Goal: Task Accomplishment & Management: Complete application form

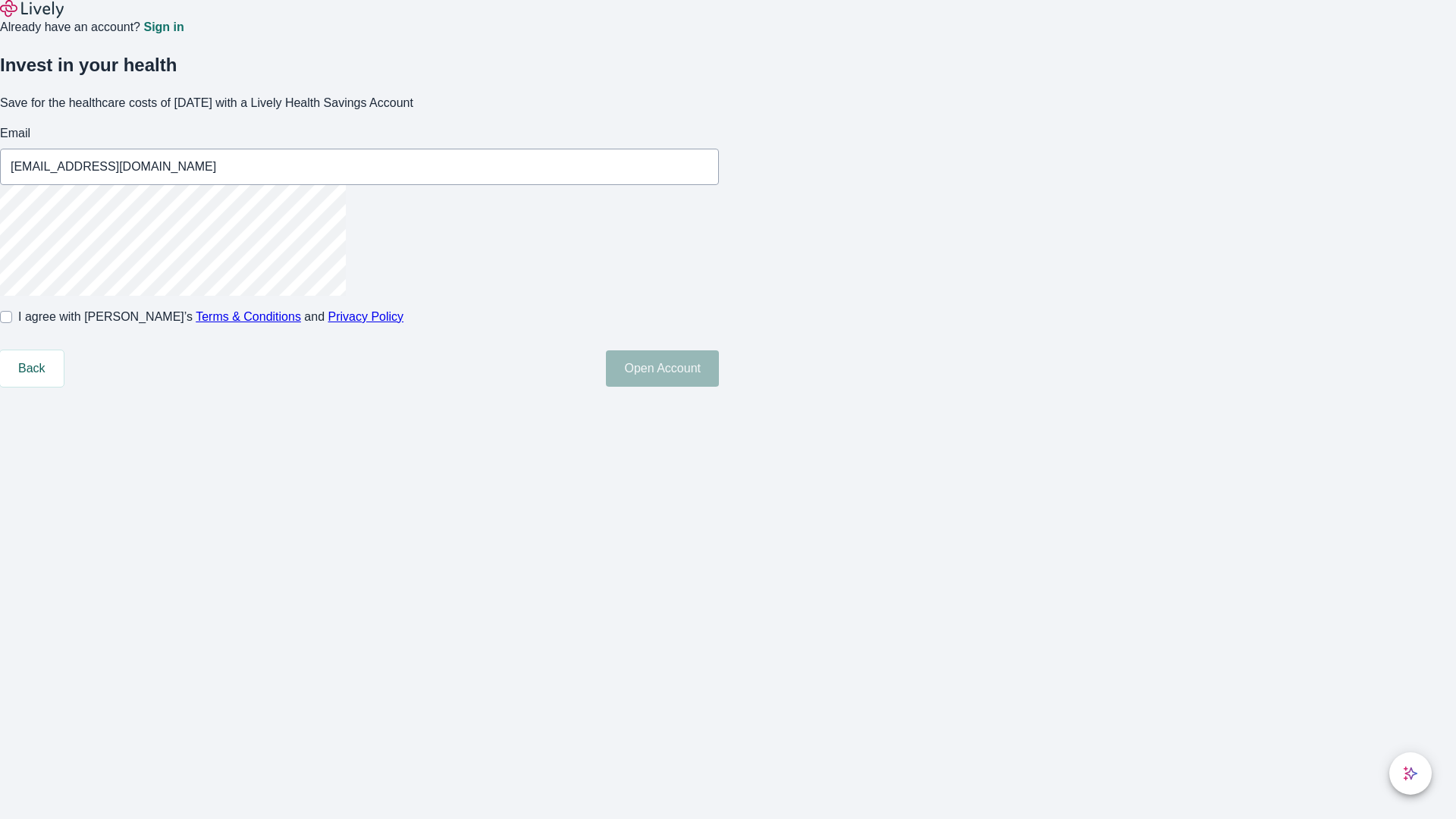
click at [12, 323] on input "I agree with Lively’s Terms & Conditions and Privacy Policy" at bounding box center [6, 317] width 12 height 12
checkbox input "true"
click at [719, 386] on button "Open Account" at bounding box center [662, 368] width 113 height 36
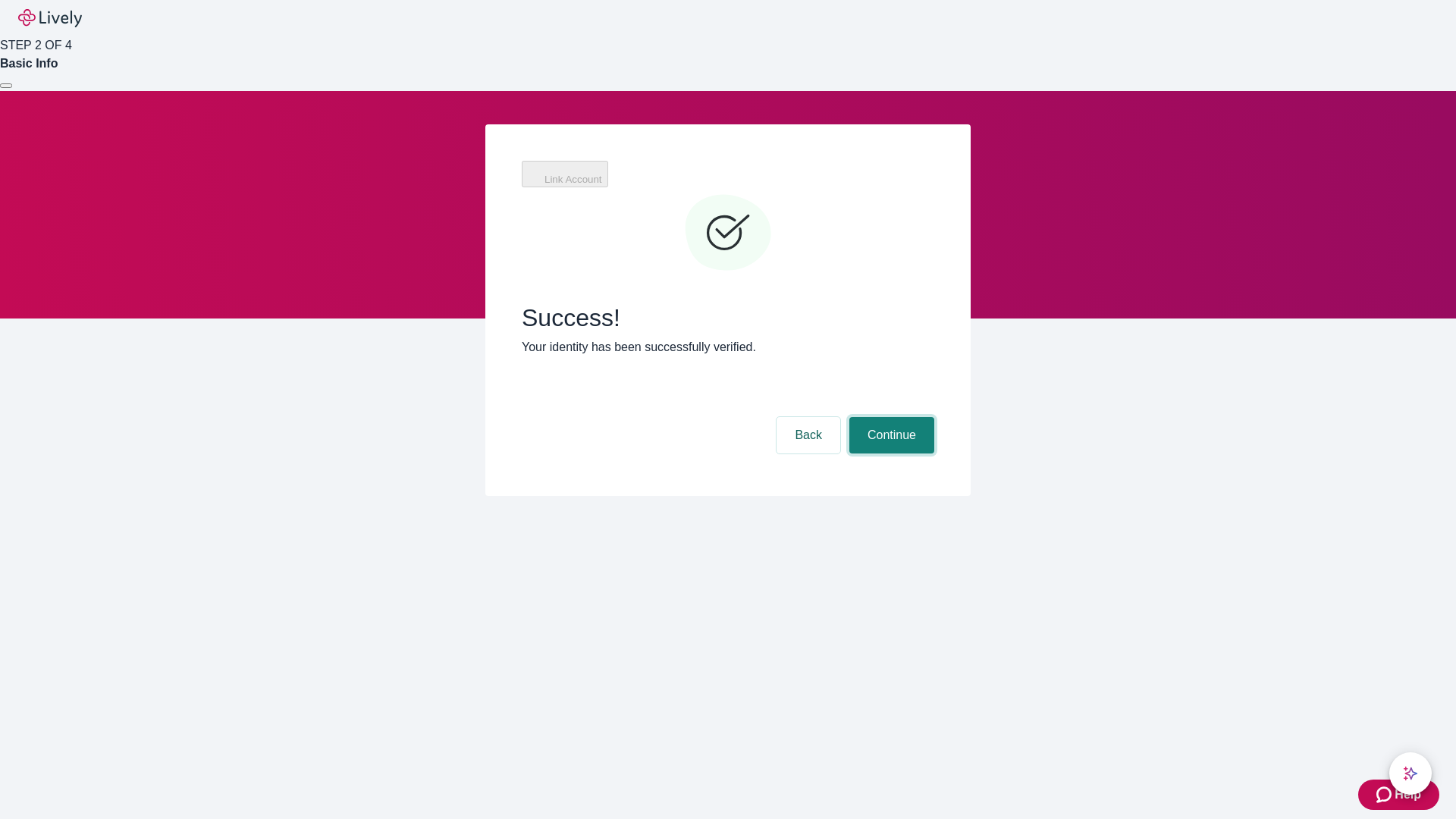
click at [889, 417] on button "Continue" at bounding box center [891, 435] width 85 height 36
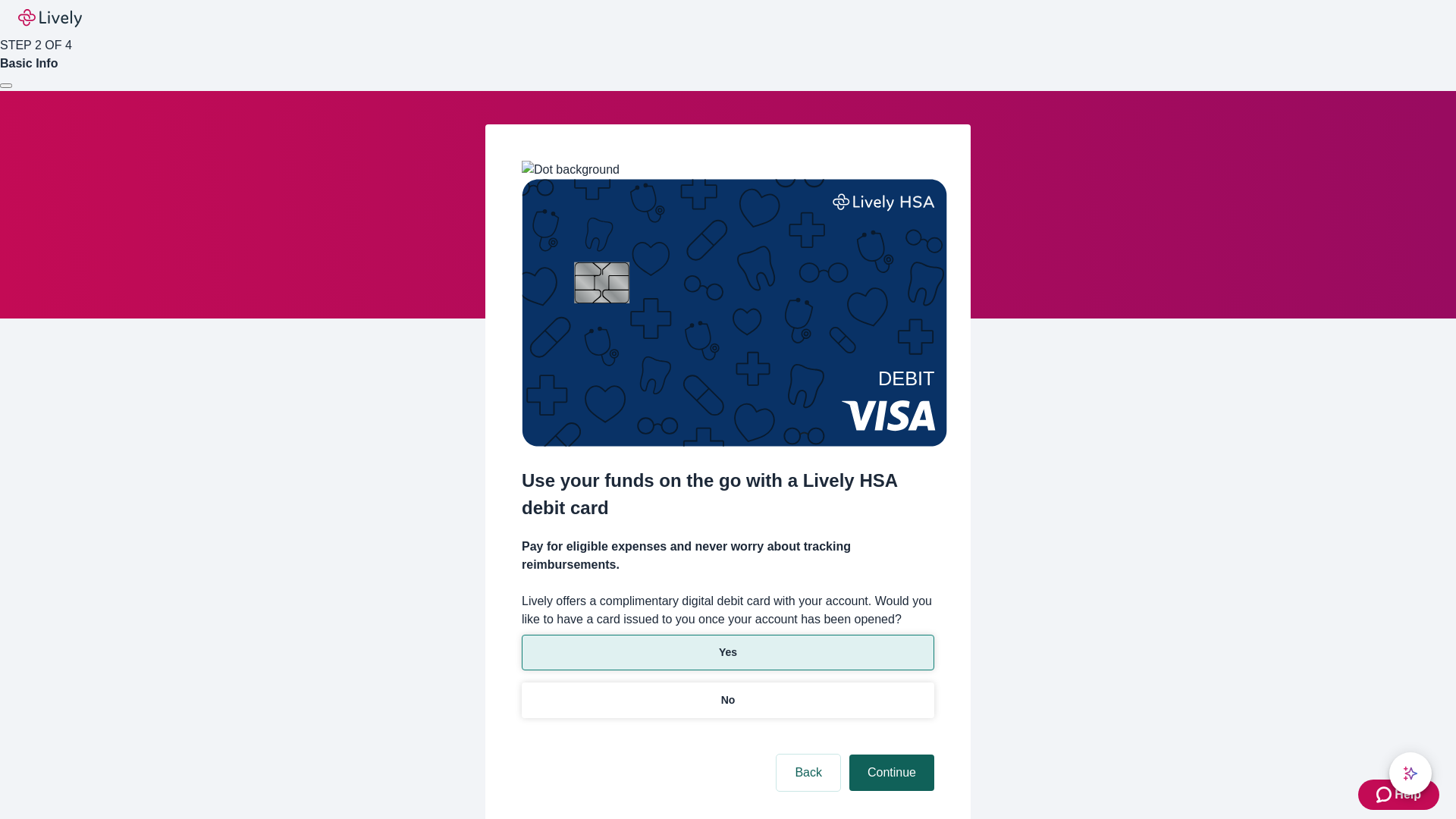
click at [727, 644] on p "Yes" at bounding box center [728, 652] width 18 height 16
click at [889, 754] on button "Continue" at bounding box center [891, 773] width 85 height 36
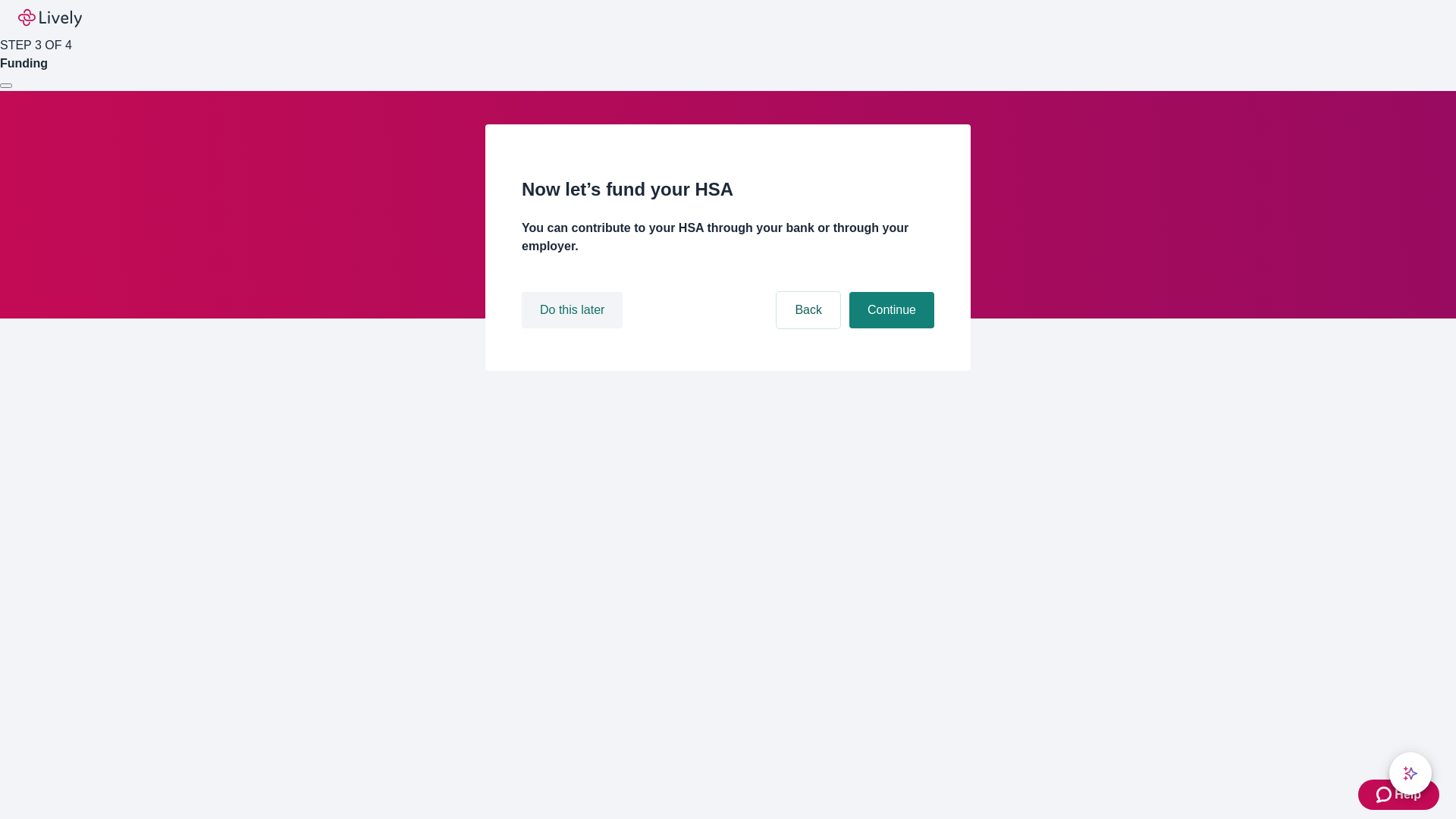
click at [574, 328] on button "Do this later" at bounding box center [572, 310] width 101 height 36
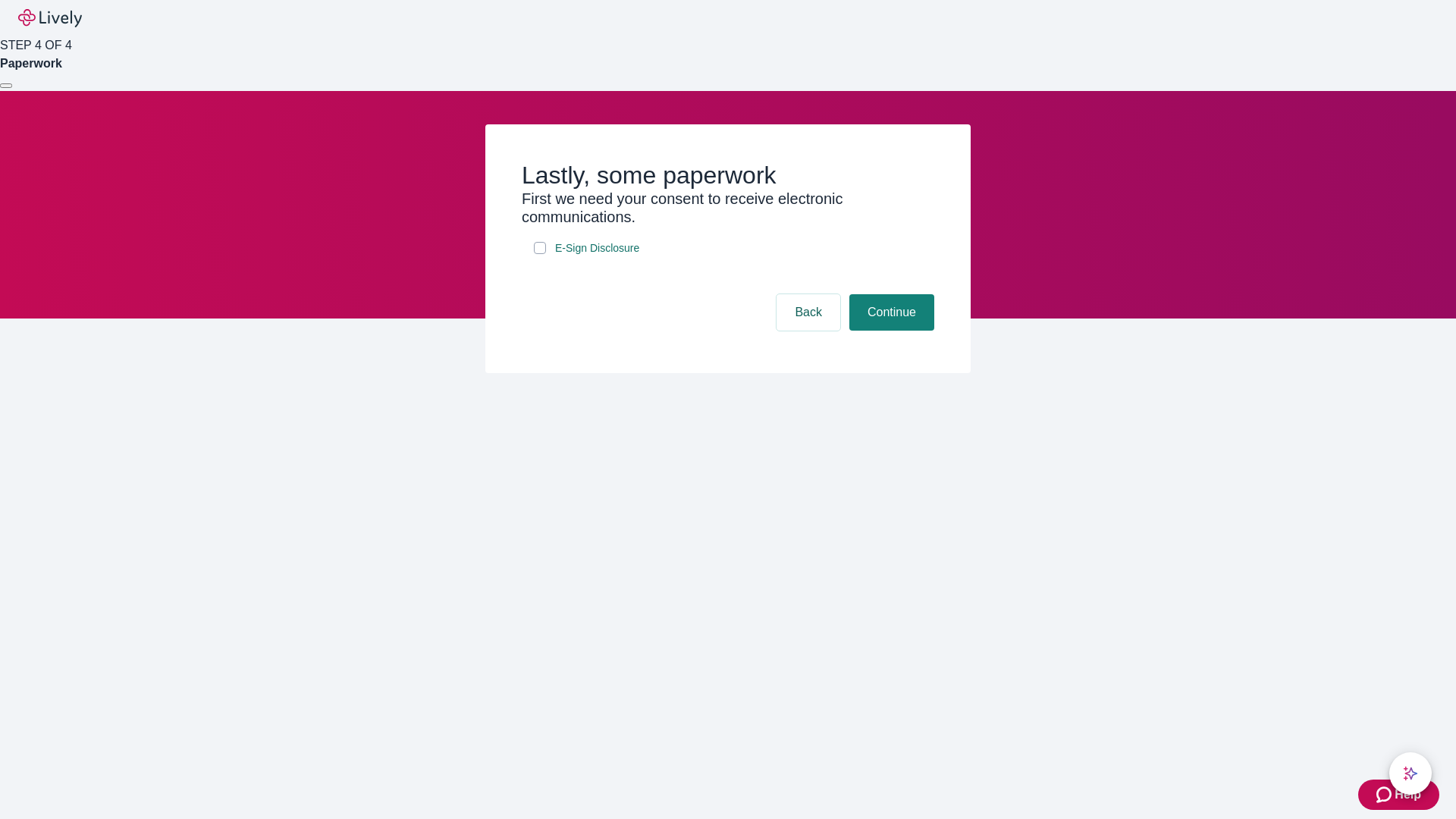
click at [539, 254] on input "E-Sign Disclosure" at bounding box center [539, 247] width 12 height 12
checkbox input "true"
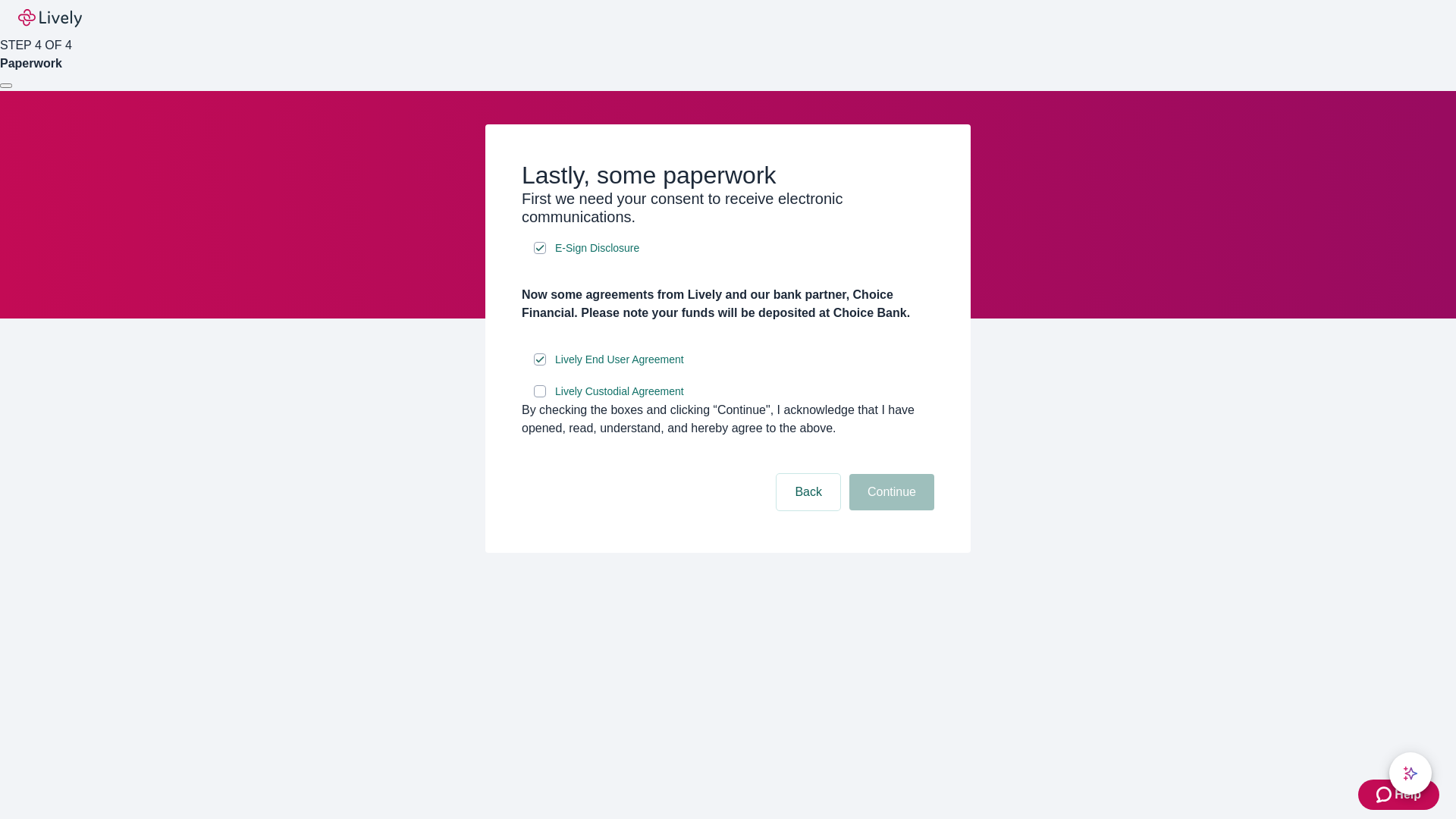
click at [539, 397] on input "Lively Custodial Agreement" at bounding box center [539, 391] width 12 height 12
checkbox input "true"
click at [889, 510] on button "Continue" at bounding box center [891, 492] width 85 height 36
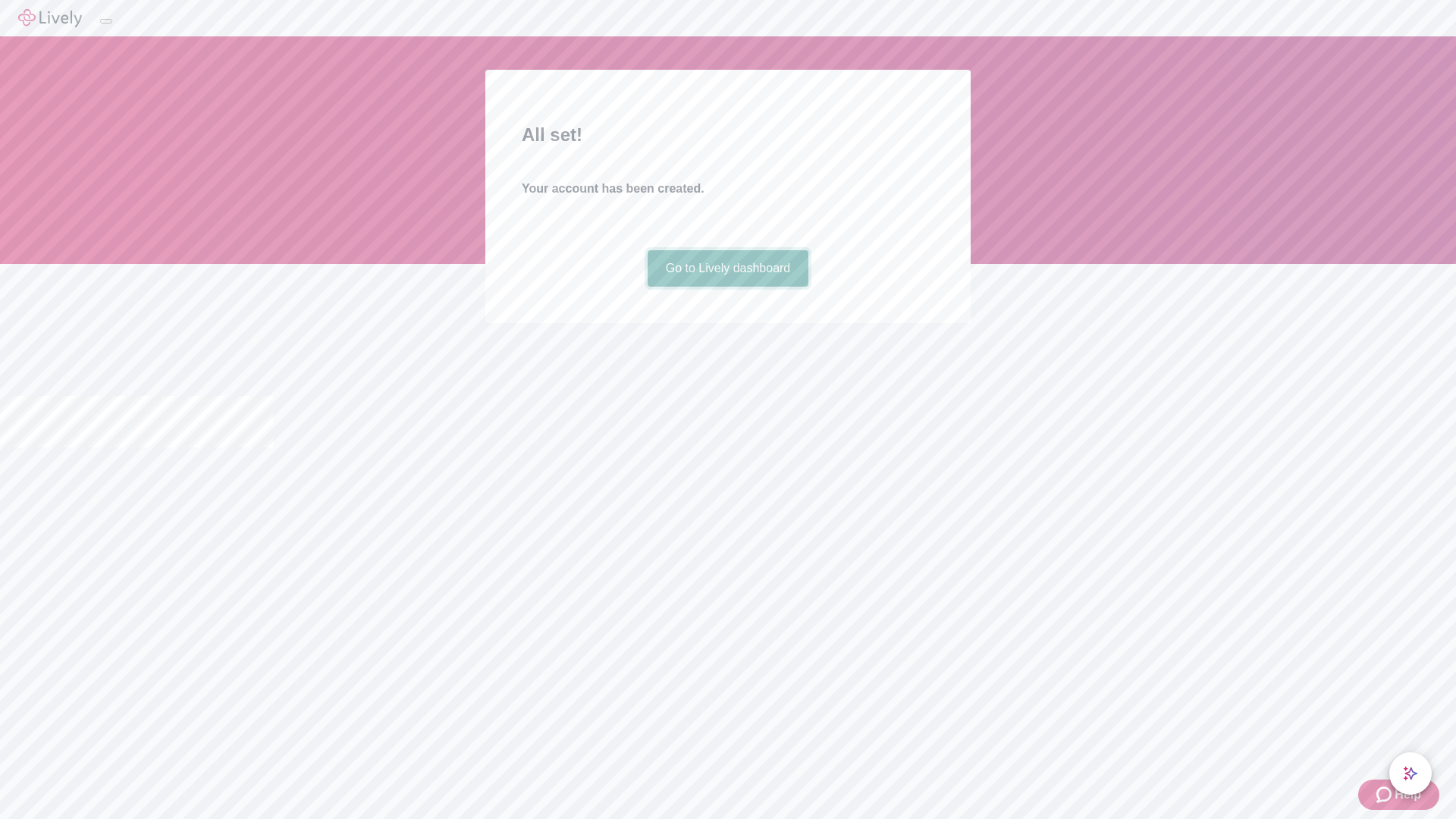
click at [727, 286] on link "Go to Lively dashboard" at bounding box center [728, 268] width 161 height 36
